Goal: Information Seeking & Learning: Learn about a topic

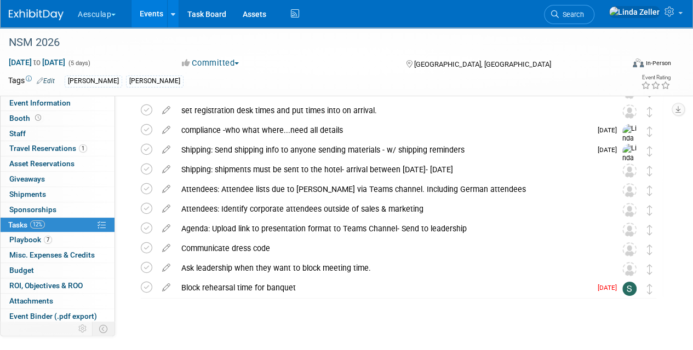
click at [584, 11] on span "Search" at bounding box center [570, 14] width 25 height 8
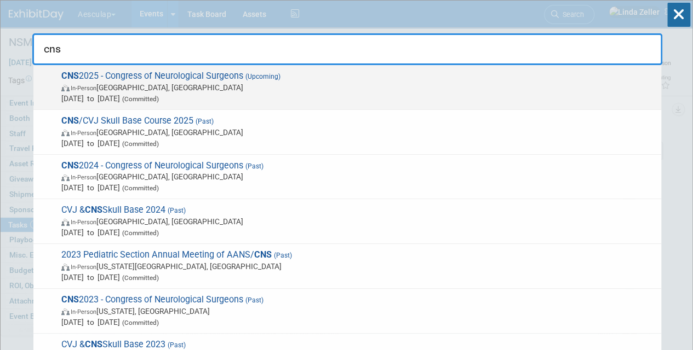
type input "cns"
click at [112, 83] on span "In-Person [GEOGRAPHIC_DATA], [GEOGRAPHIC_DATA]" at bounding box center [358, 87] width 594 height 11
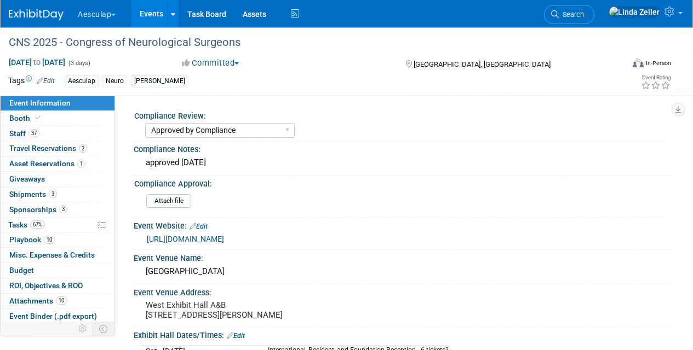
select select "Approved by Compliance"
select select "Neuro"
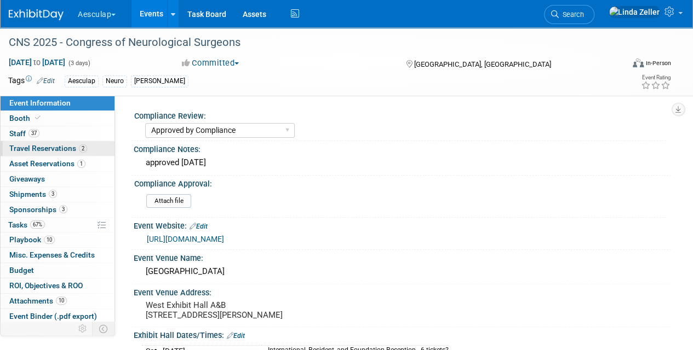
click at [22, 149] on span "Travel Reservations 2" at bounding box center [48, 148] width 78 height 9
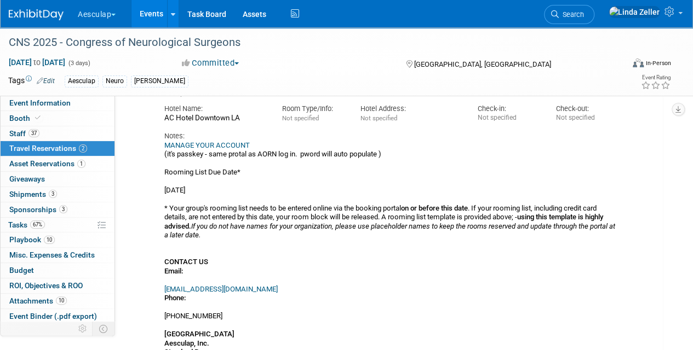
scroll to position [109, 0]
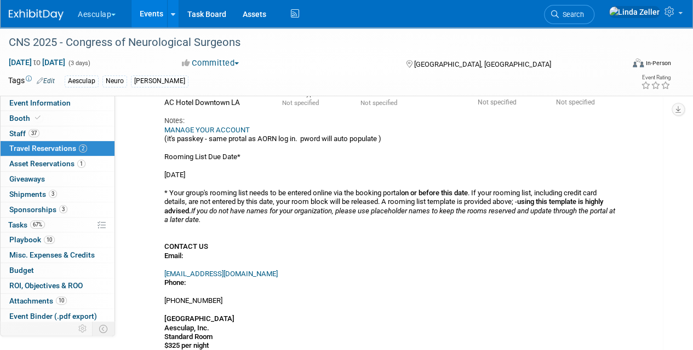
click at [192, 128] on link "MANAGE YOUR ACCOUNT" at bounding box center [206, 130] width 85 height 8
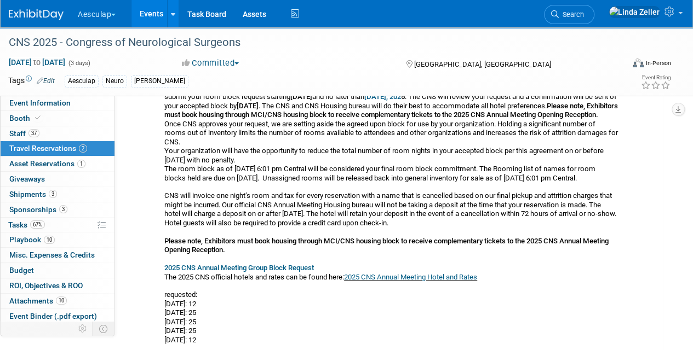
scroll to position [712, 0]
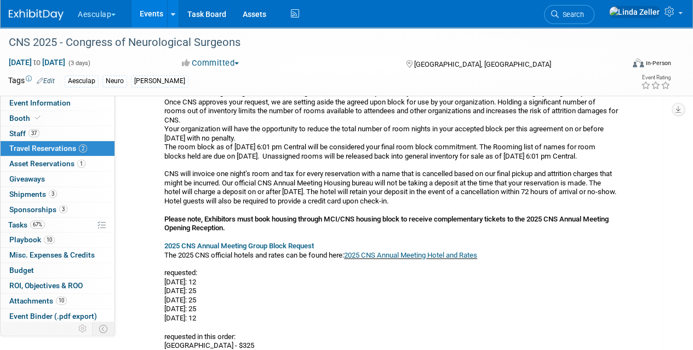
click at [402, 260] on link "2025 CNS Annual Meeting Hotel and Rates" at bounding box center [410, 255] width 133 height 8
click at [41, 105] on span "Event Information" at bounding box center [39, 103] width 61 height 9
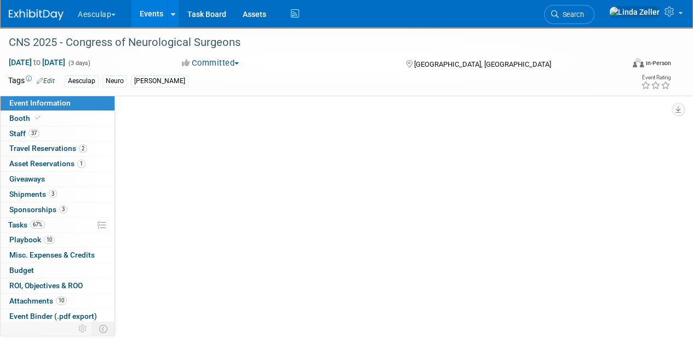
select select "Approved by Compliance"
select select "Neuro"
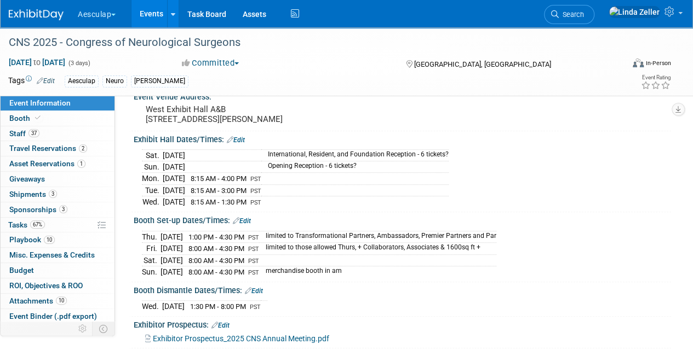
scroll to position [219, 0]
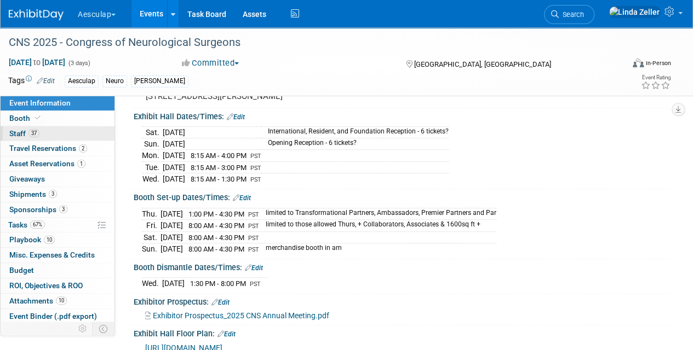
click at [12, 130] on span "Staff 37" at bounding box center [24, 133] width 30 height 9
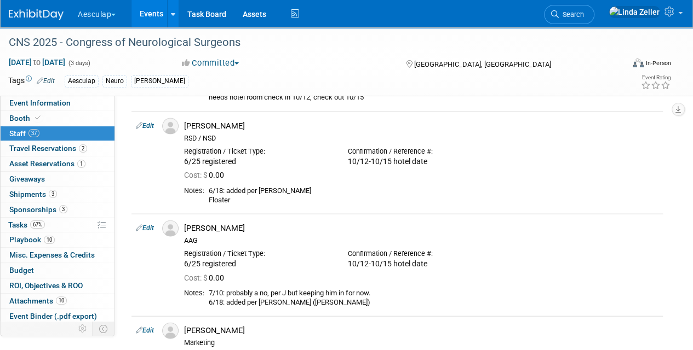
scroll to position [1150, 0]
